Goal: Task Accomplishment & Management: Complete application form

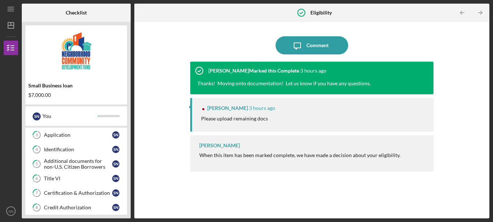
scroll to position [70, 0]
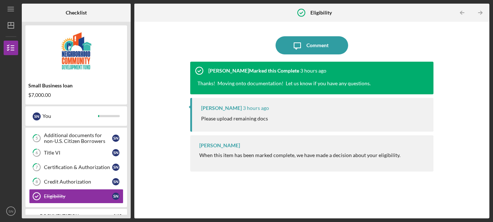
click at [356, 76] on div "[PERSON_NAME] Marked this Complete 3 hours ago Thanks! Moving onto documentatio…" at bounding box center [312, 78] width 244 height 33
drag, startPoint x: 131, startPoint y: 117, endPoint x: 130, endPoint y: 140, distance: 23.7
click at [130, 140] on div "Checklist Small Business loan $7,000.00 S N You Icon/Expander Eligibility 1 / 9…" at bounding box center [256, 111] width 468 height 215
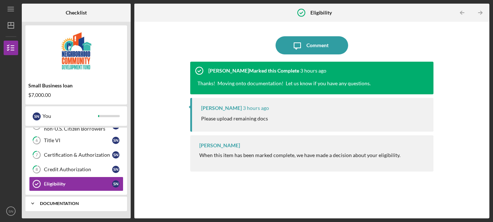
click at [69, 199] on div "Icon/Expander Documentation 0 / 15" at bounding box center [76, 204] width 102 height 15
click at [68, 206] on div "Documentation" at bounding box center [79, 204] width 78 height 4
click at [480, 13] on line "button" at bounding box center [481, 13] width 4 height 0
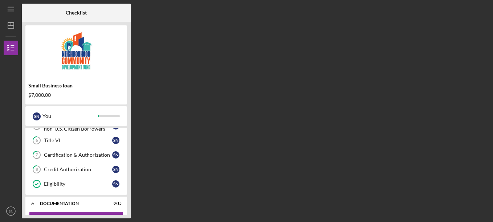
scroll to position [130, 0]
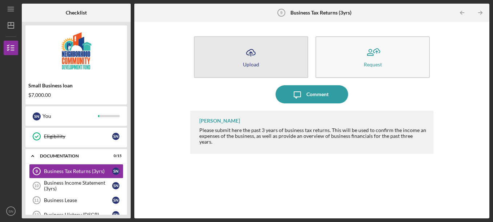
click at [277, 65] on button "Icon/Upload Upload" at bounding box center [251, 57] width 114 height 42
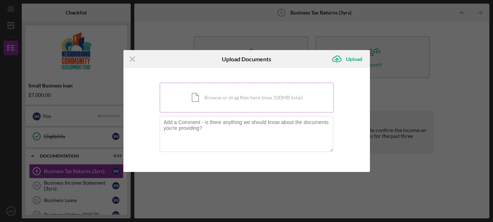
click at [255, 96] on div "Icon/Document Browse or drag files here (max 100MB total) Tap to choose files o…" at bounding box center [247, 98] width 174 height 30
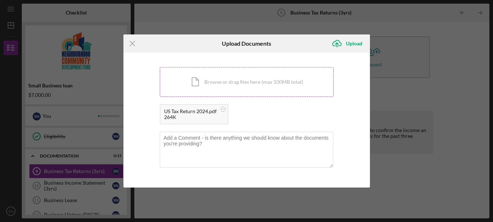
click at [209, 77] on div "Icon/Document Browse or drag files here (max 100MB total) Tap to choose files o…" at bounding box center [247, 82] width 174 height 30
click at [204, 86] on div "Icon/Document Browse or drag files here (max 100MB total) Tap to choose files o…" at bounding box center [247, 82] width 174 height 30
click at [194, 82] on div "Icon/Document Browse or drag files here (max 100MB total) Tap to choose files o…" at bounding box center [247, 82] width 174 height 30
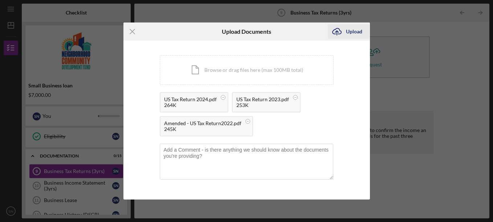
click at [348, 28] on div "Upload" at bounding box center [354, 31] width 16 height 15
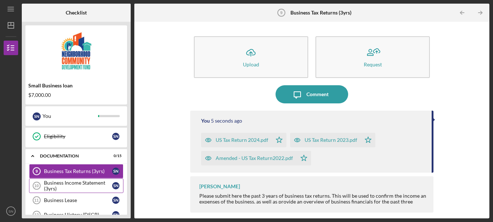
click at [94, 186] on div "Business Income Statement (3yrs)" at bounding box center [78, 186] width 68 height 12
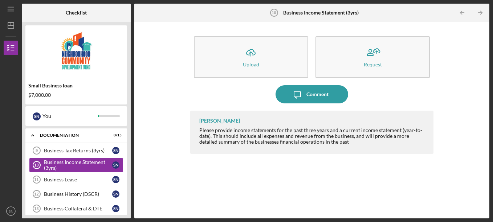
scroll to position [150, 0]
click at [90, 177] on div "Business Lease" at bounding box center [78, 180] width 68 height 6
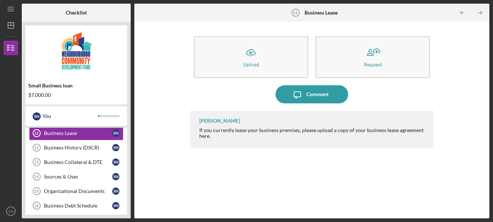
scroll to position [197, 0]
click at [94, 175] on div "Sources & Uses" at bounding box center [78, 177] width 68 height 6
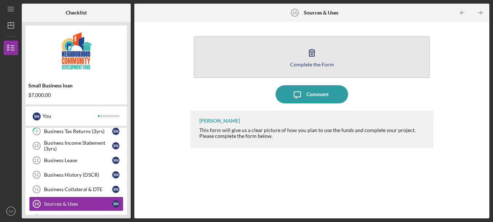
scroll to position [170, 0]
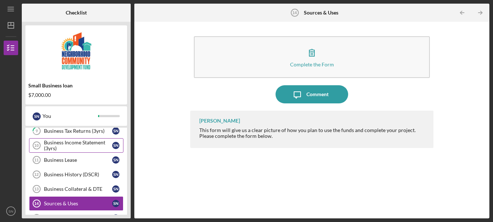
click at [66, 143] on div "Business Income Statement (3yrs)" at bounding box center [78, 146] width 68 height 12
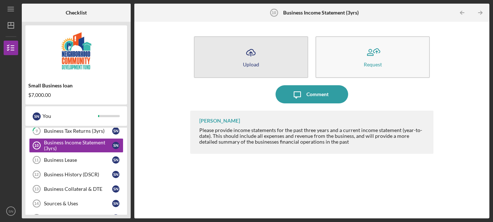
click at [246, 56] on icon "Icon/Upload" at bounding box center [251, 53] width 18 height 18
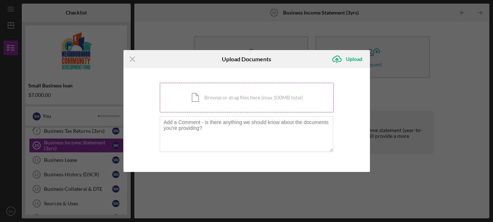
click at [216, 102] on div "Icon/Document Browse or drag files here (max 100MB total) Tap to choose files o…" at bounding box center [247, 98] width 174 height 30
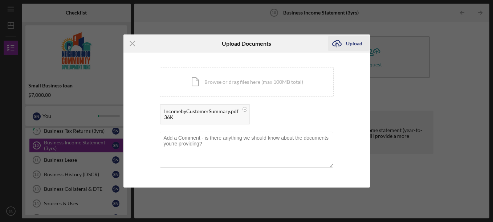
click at [344, 44] on icon "Icon/Upload" at bounding box center [337, 44] width 18 height 18
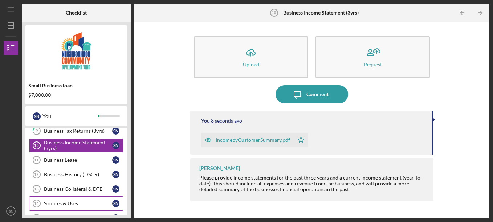
click at [89, 203] on div "Sources & Uses" at bounding box center [78, 204] width 68 height 6
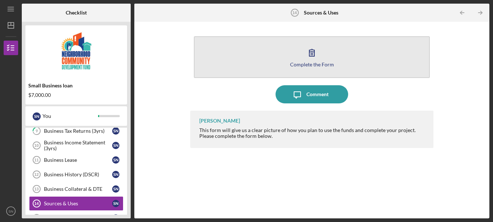
click at [287, 53] on button "Complete the Form Form" at bounding box center [312, 57] width 236 height 42
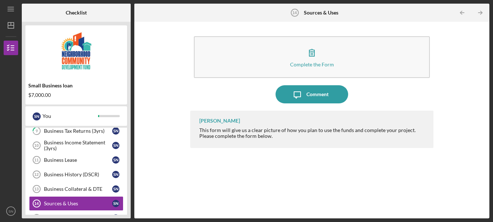
drag, startPoint x: 93, startPoint y: 202, endPoint x: 214, endPoint y: 161, distance: 128.3
click at [214, 161] on div "Checklist Small Business loan $7,000.00 S N You Icon/Expander Eligibility 1 / 9…" at bounding box center [256, 111] width 468 height 215
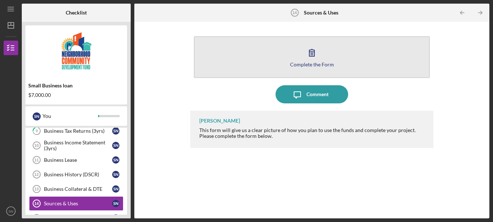
click at [299, 48] on button "Complete the Form Form" at bounding box center [312, 57] width 236 height 42
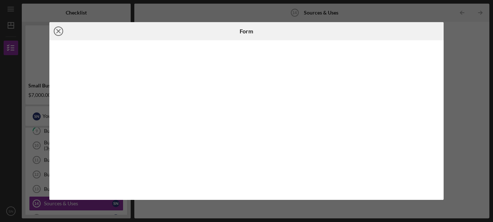
click at [59, 30] on icon "Icon/Close" at bounding box center [58, 31] width 18 height 18
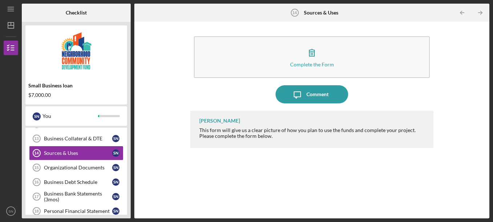
scroll to position [223, 0]
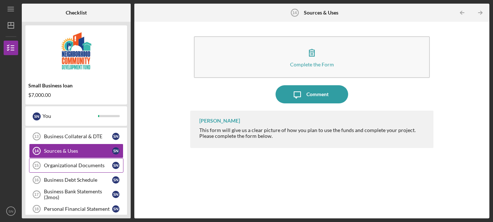
click at [95, 166] on div "Organizational Documents" at bounding box center [78, 166] width 68 height 6
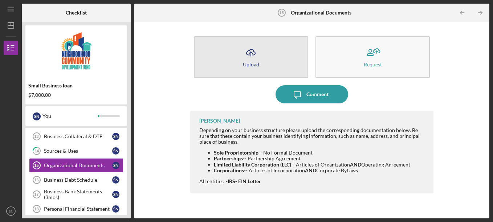
click at [255, 52] on icon "button" at bounding box center [251, 51] width 9 height 5
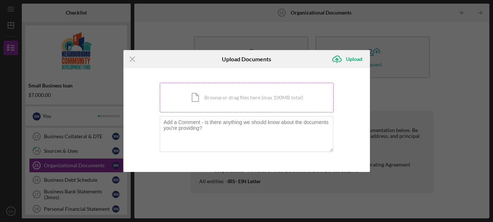
click at [227, 99] on div "Icon/Document Browse or drag files here (max 100MB total) Tap to choose files o…" at bounding box center [247, 98] width 174 height 30
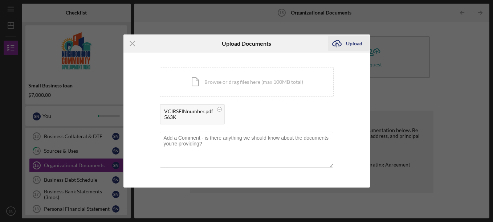
click at [355, 43] on div "Upload" at bounding box center [354, 43] width 16 height 15
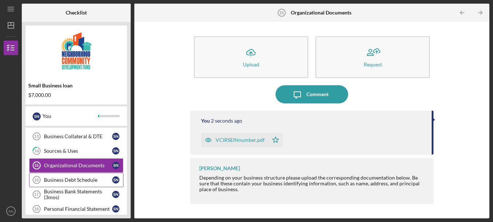
click at [83, 181] on div "Business Debt Schedule" at bounding box center [78, 180] width 68 height 6
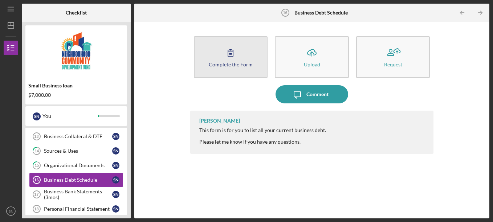
click at [228, 53] on icon "button" at bounding box center [230, 52] width 5 height 7
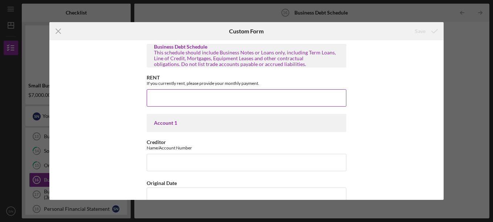
click at [201, 94] on input "RENT" at bounding box center [247, 97] width 200 height 17
type input "$1,263"
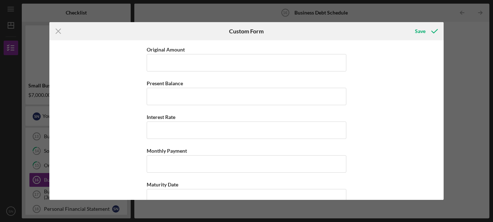
scroll to position [187, 0]
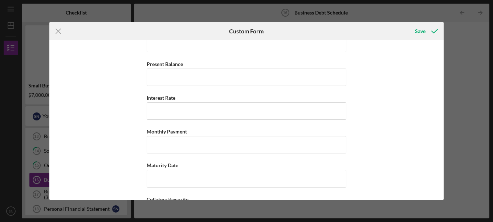
drag, startPoint x: 441, startPoint y: 58, endPoint x: 441, endPoint y: 53, distance: 5.1
click at [441, 53] on div "Business Debt Schedule This schedule should include Business Notes or Loans onl…" at bounding box center [246, 120] width 394 height 160
drag, startPoint x: 441, startPoint y: 57, endPoint x: 442, endPoint y: 50, distance: 6.9
click at [442, 50] on div "Business Debt Schedule This schedule should include Business Notes or Loans onl…" at bounding box center [246, 120] width 394 height 160
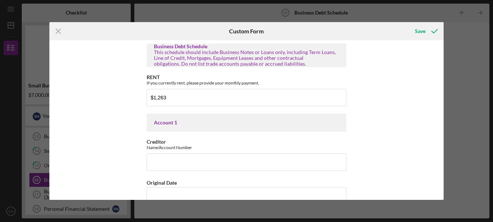
scroll to position [0, 0]
click at [247, 162] on input "Creditor" at bounding box center [247, 162] width 200 height 17
type input "Credit One"
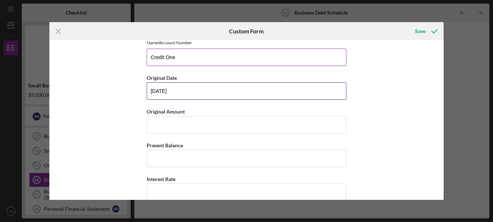
scroll to position [106, 0]
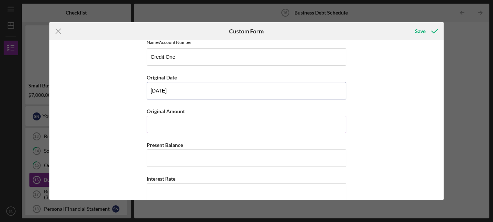
type input "[DATE]"
click at [324, 126] on input "Original Amount" at bounding box center [247, 124] width 200 height 17
type input "$5"
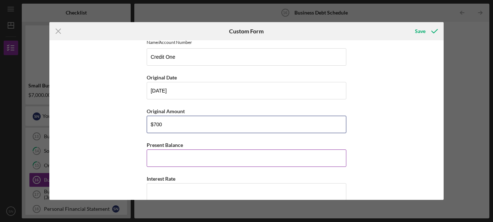
type input "$700"
click at [272, 159] on input "Present Balance" at bounding box center [247, 158] width 200 height 17
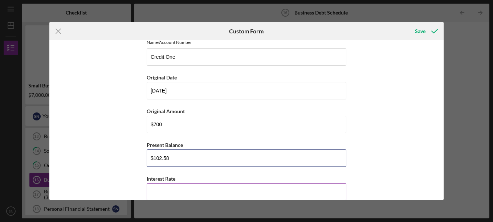
type input "$102.58"
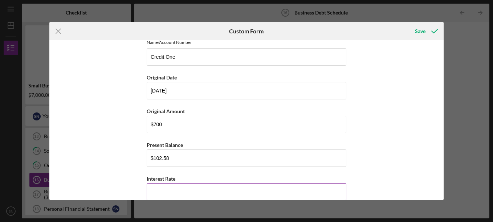
click at [247, 189] on input "Interest Rate" at bounding box center [247, 191] width 200 height 17
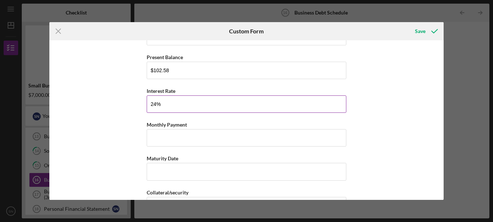
scroll to position [196, 0]
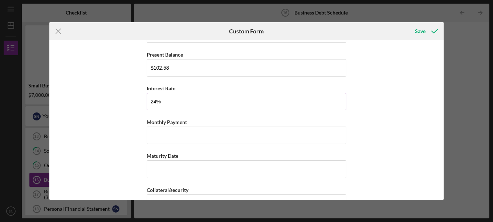
type input "24%"
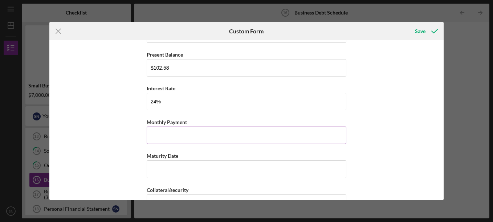
click at [263, 133] on input "Monthly Payment" at bounding box center [247, 135] width 200 height 17
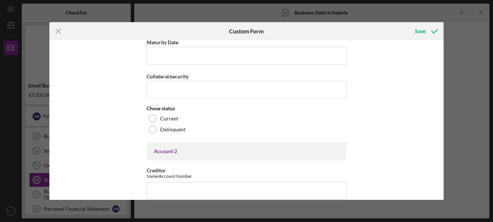
scroll to position [312, 0]
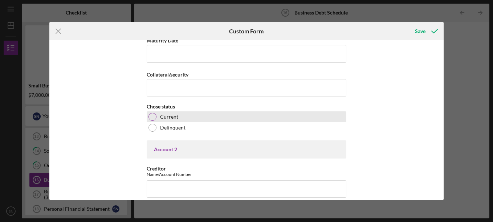
type input "$100"
click at [153, 118] on div at bounding box center [153, 117] width 8 height 8
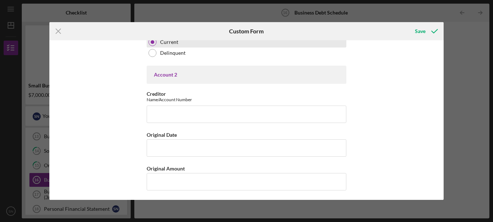
scroll to position [389, 0]
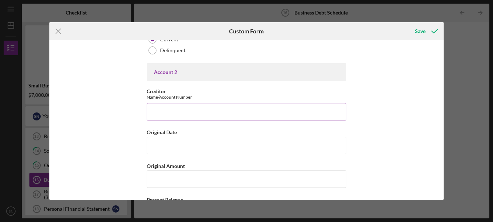
click at [263, 109] on input "Creditor" at bounding box center [247, 111] width 200 height 17
type input "Credit One Bank"
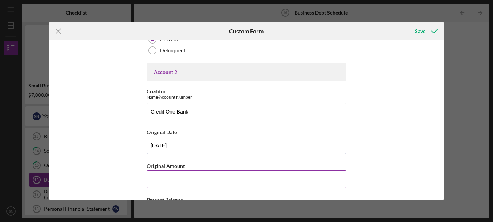
type input "[DATE]"
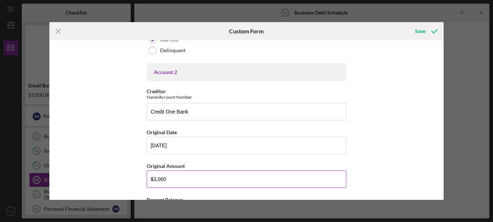
type input "$3,000"
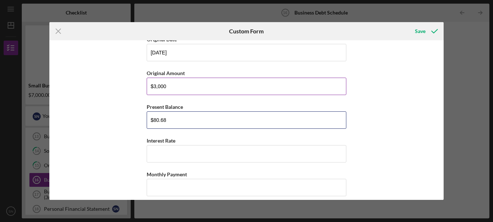
type input "$80.68"
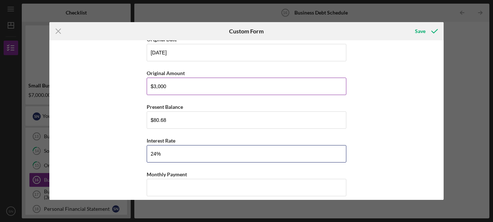
type input "24%"
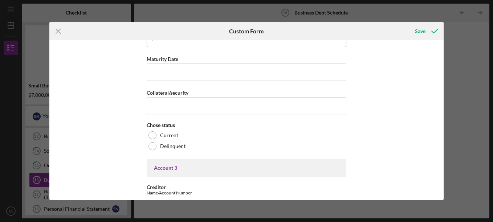
scroll to position [633, 0]
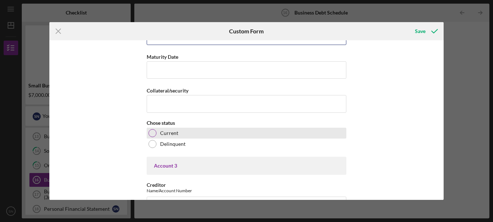
type input "$100"
click at [152, 134] on div at bounding box center [153, 133] width 8 height 8
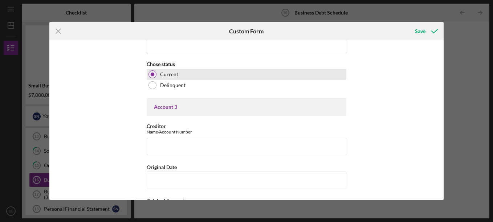
scroll to position [702, 0]
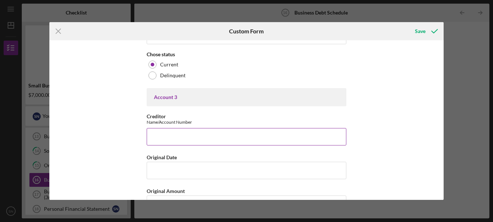
click at [218, 135] on input "Creditor" at bounding box center [247, 136] width 200 height 17
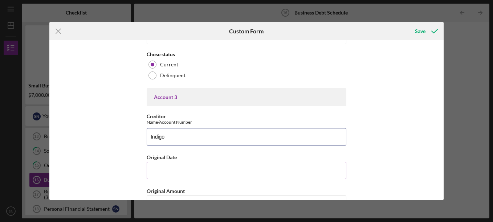
type input "Indigo"
click at [268, 167] on input "Original Date" at bounding box center [247, 170] width 200 height 17
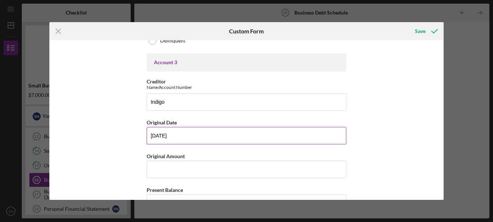
scroll to position [755, 0]
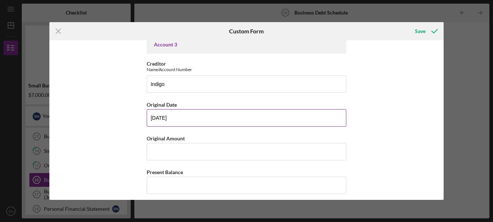
type input "[DATE]"
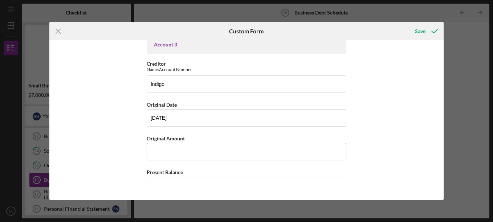
click at [278, 153] on input "Original Amount" at bounding box center [247, 151] width 200 height 17
type input "$1,500"
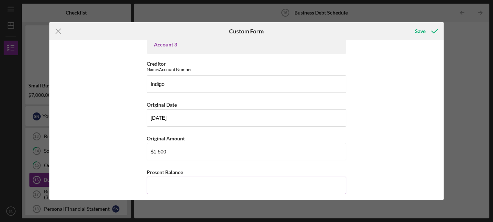
click at [244, 184] on input "Present Balance" at bounding box center [247, 185] width 200 height 17
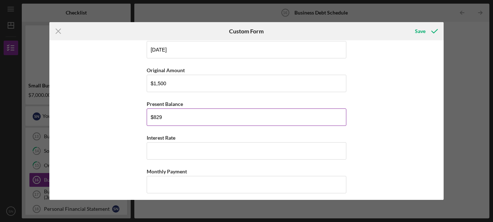
scroll to position [827, 0]
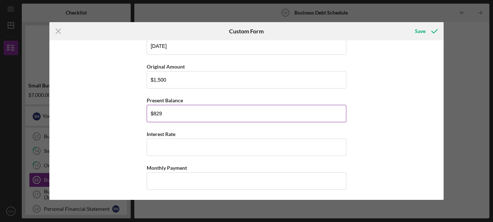
type input "$829"
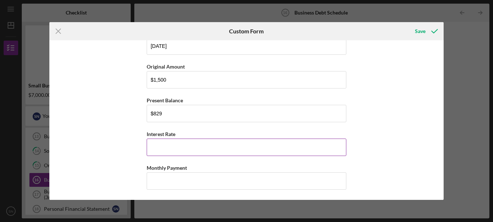
click at [211, 149] on input "Interest Rate" at bounding box center [247, 147] width 200 height 17
type input "24%"
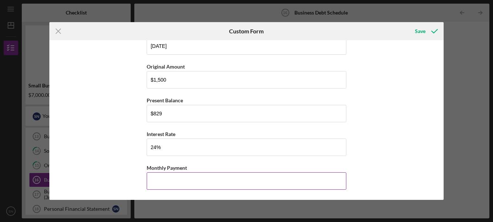
click at [271, 184] on input "Monthly Payment" at bounding box center [247, 181] width 200 height 17
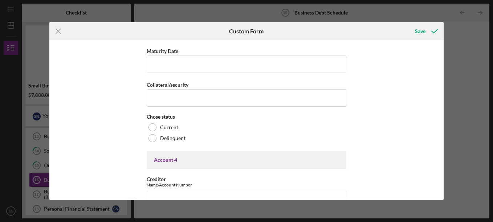
scroll to position [980, 0]
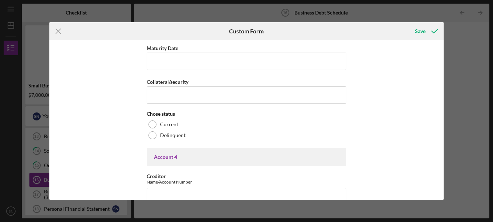
type input "$200"
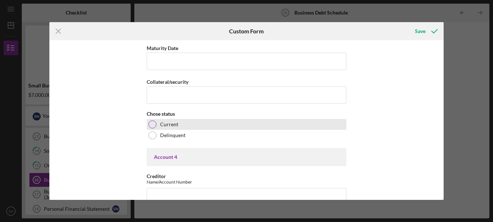
click at [155, 124] on div at bounding box center [153, 125] width 8 height 8
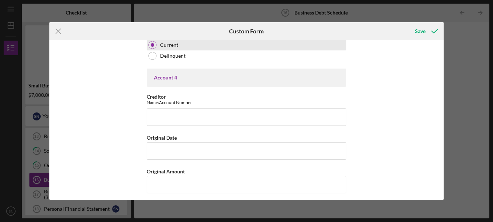
scroll to position [1060, 0]
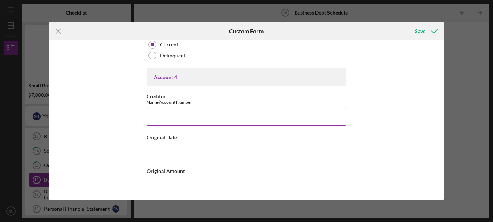
click at [319, 118] on input "Creditor" at bounding box center [247, 116] width 200 height 17
click at [415, 34] on button "Save" at bounding box center [426, 31] width 36 height 15
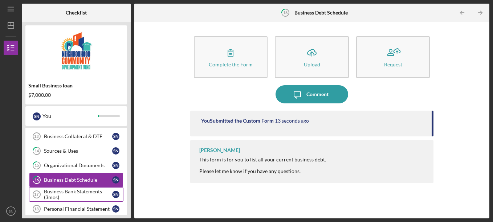
click at [91, 194] on div "Business Bank Statements (3mos)" at bounding box center [78, 195] width 68 height 12
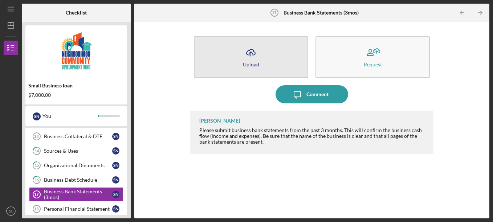
click at [234, 53] on button "Icon/Upload Upload" at bounding box center [251, 57] width 114 height 42
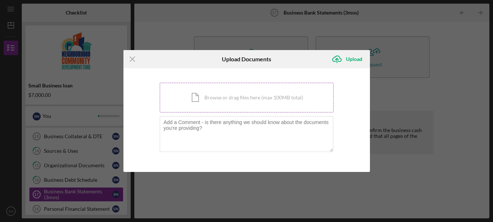
click at [221, 95] on div "Icon/Document Browse or drag files here (max 100MB total) Tap to choose files o…" at bounding box center [247, 98] width 174 height 30
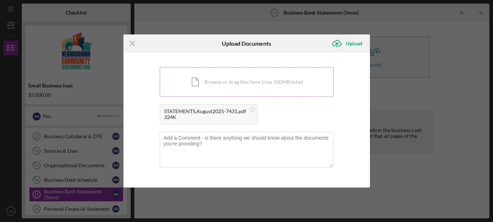
click at [206, 82] on div "Icon/Document Browse or drag files here (max 100MB total) Tap to choose files o…" at bounding box center [247, 82] width 174 height 30
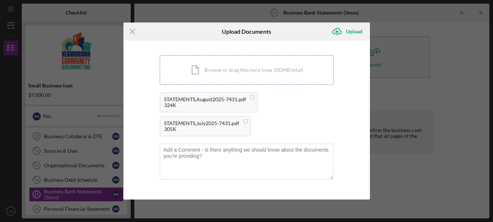
click at [202, 75] on div "Icon/Document Browse or drag files here (max 100MB total) Tap to choose files o…" at bounding box center [247, 70] width 174 height 30
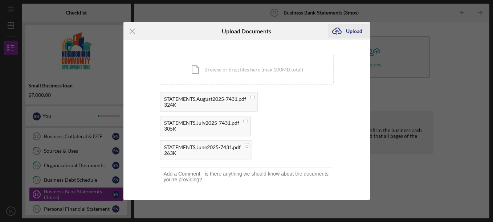
click at [351, 31] on div "Upload" at bounding box center [354, 31] width 16 height 15
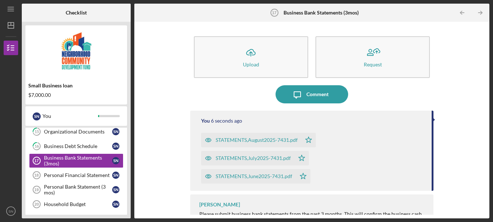
scroll to position [257, 0]
click at [91, 176] on div "Personal Financial Statement" at bounding box center [78, 175] width 68 height 6
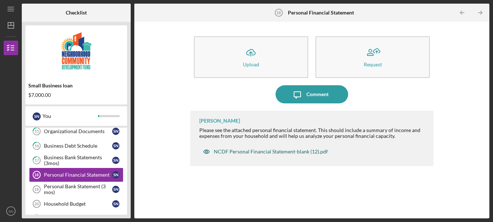
click at [254, 153] on div "NCDF Personal Financial Statement-blank (12).pdf" at bounding box center [271, 152] width 114 height 6
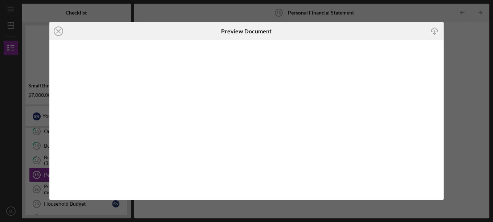
click at [436, 32] on icon "button" at bounding box center [435, 30] width 6 height 4
click at [252, 13] on div "Icon/Close Preview Document Icon/Download" at bounding box center [246, 111] width 493 height 222
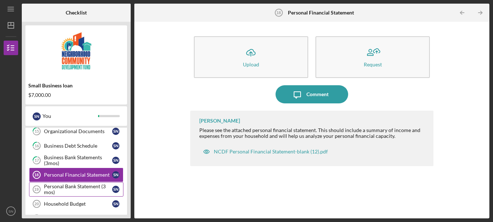
click at [93, 187] on div "Personal Bank Statement (3 mos)" at bounding box center [78, 190] width 68 height 12
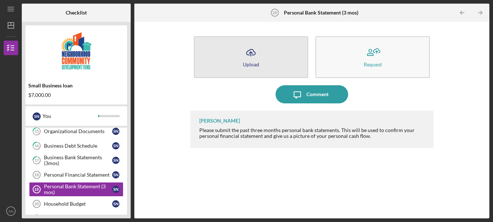
click at [270, 54] on button "Icon/Upload Upload" at bounding box center [251, 57] width 114 height 42
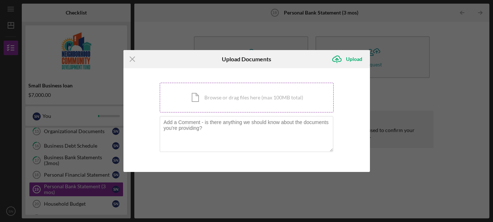
click at [255, 98] on div "Icon/Document Browse or drag files here (max 100MB total) Tap to choose files o…" at bounding box center [247, 98] width 174 height 30
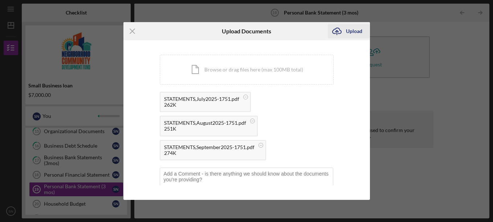
click at [348, 31] on div "Upload" at bounding box center [354, 31] width 16 height 15
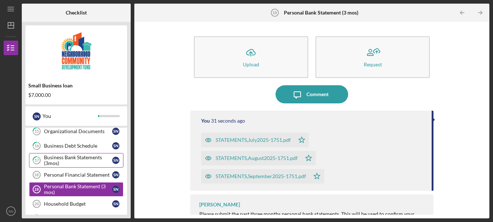
click at [93, 157] on div "Business Bank Statements (3mos)" at bounding box center [78, 161] width 68 height 12
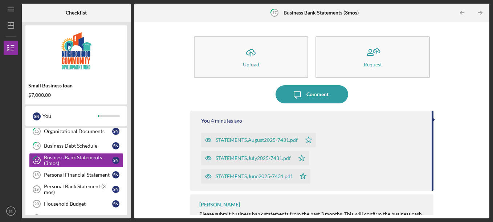
click at [303, 176] on icon "Icon/Star" at bounding box center [303, 176] width 15 height 15
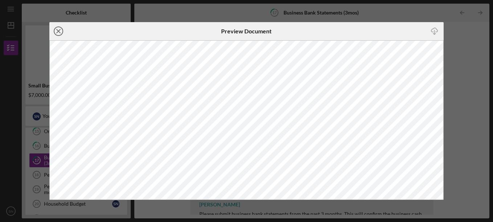
click at [60, 32] on icon "Icon/Close" at bounding box center [58, 31] width 18 height 18
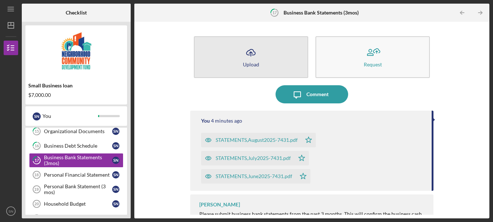
click at [280, 65] on button "Icon/Upload Upload" at bounding box center [251, 57] width 114 height 42
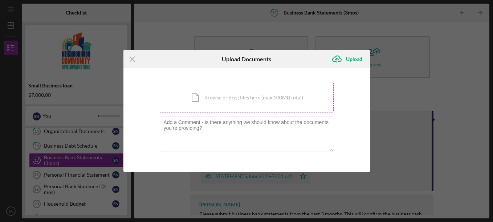
click at [275, 95] on div "Icon/Document Browse or drag files here (max 100MB total) Tap to choose files o…" at bounding box center [247, 98] width 174 height 30
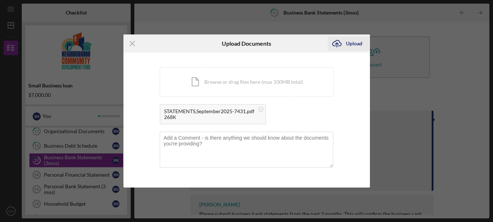
click at [350, 44] on div "Upload" at bounding box center [354, 43] width 16 height 15
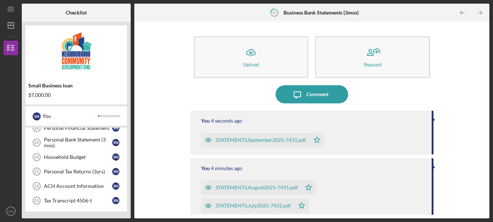
scroll to position [304, 0]
click at [76, 172] on div "Personal Tax Returns (3yrs)" at bounding box center [78, 172] width 68 height 6
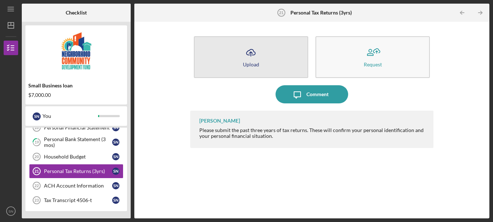
click at [242, 55] on button "Icon/Upload Upload" at bounding box center [251, 57] width 114 height 42
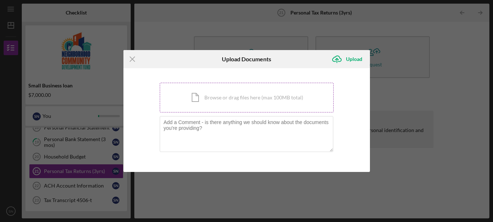
click at [232, 97] on div "Icon/Document Browse or drag files here (max 100MB total) Tap to choose files o…" at bounding box center [247, 98] width 174 height 30
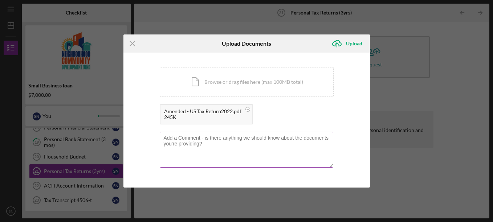
click at [178, 140] on textarea at bounding box center [247, 150] width 174 height 36
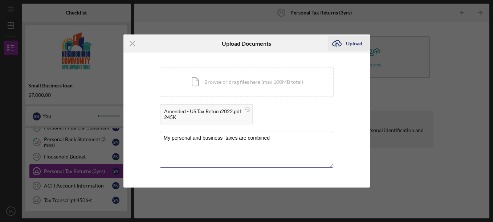
type textarea "My personal and business taxes are combined"
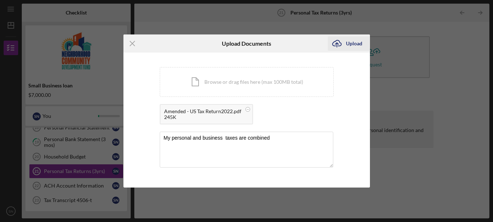
click at [349, 43] on div "Upload" at bounding box center [354, 43] width 16 height 15
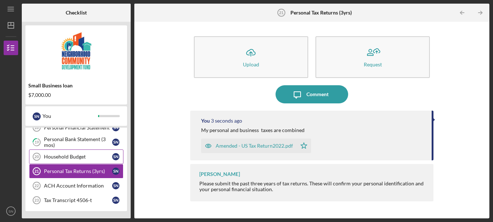
click at [84, 158] on div "Household Budget" at bounding box center [78, 157] width 68 height 6
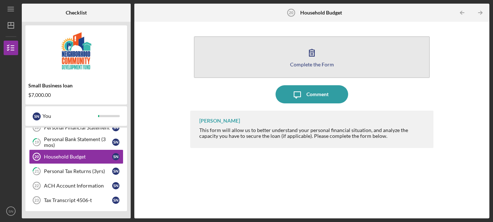
click at [300, 66] on div "Complete the Form" at bounding box center [312, 64] width 44 height 5
